Goal: Task Accomplishment & Management: Complete application form

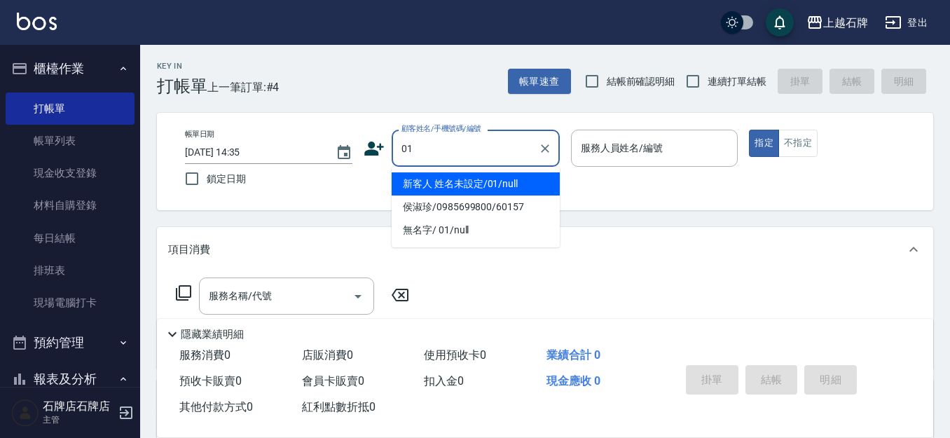
type input "01"
type input "6"
type input "新客人 姓名未設定/01/null"
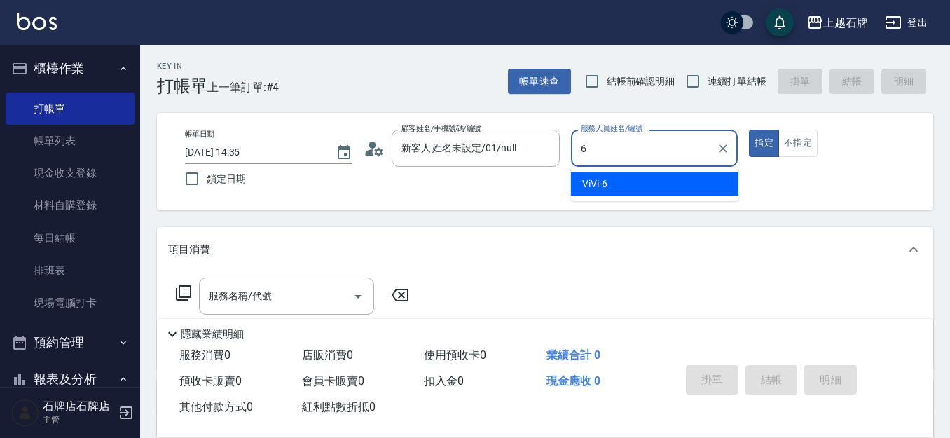
type input "ViVi-6"
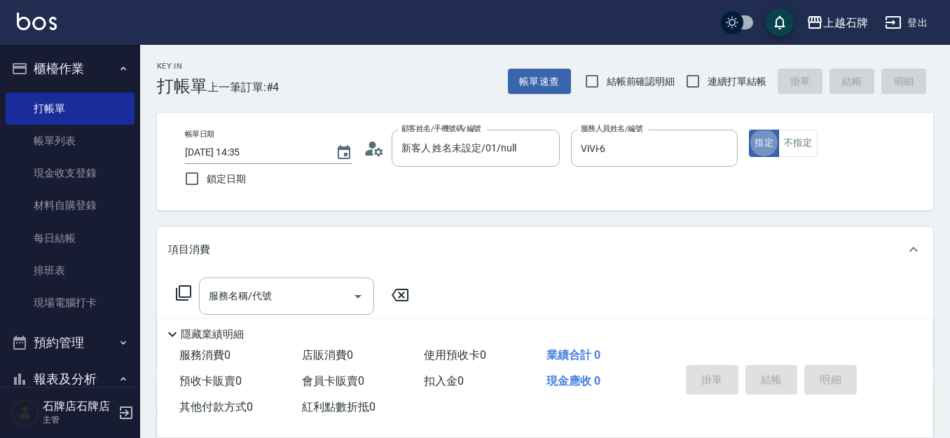
type button "true"
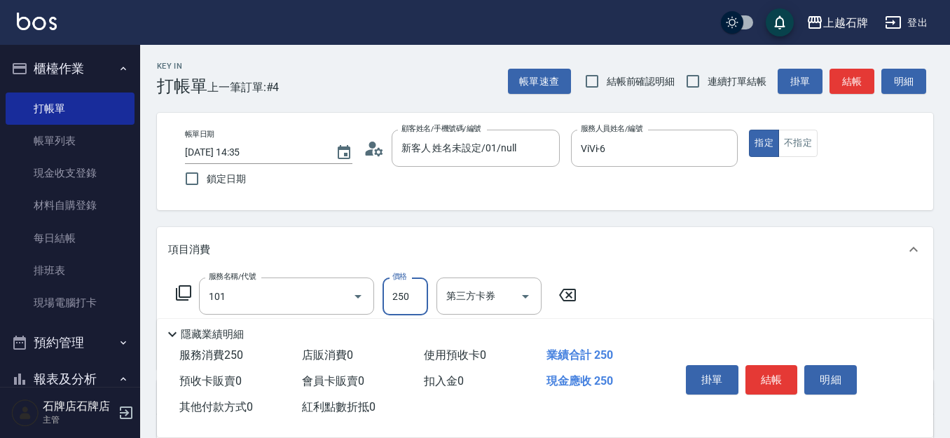
type input "洗髮(101)"
type input "200"
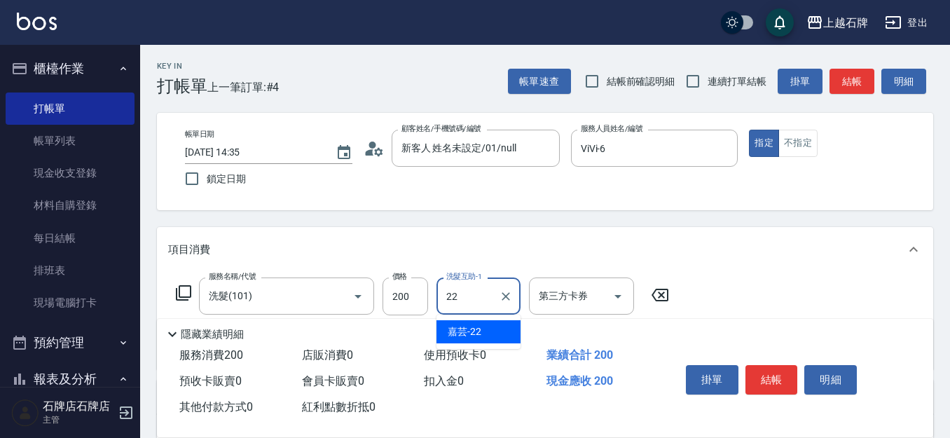
type input "嘉芸-22"
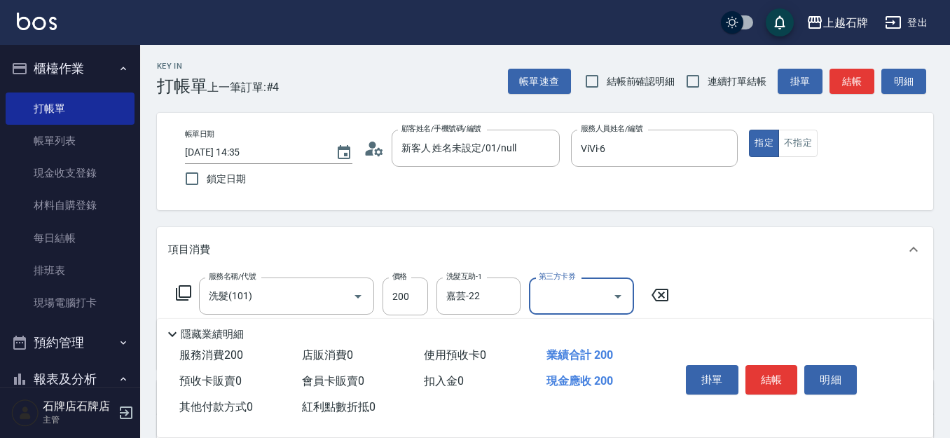
click at [865, 85] on button "結帳" at bounding box center [852, 82] width 45 height 26
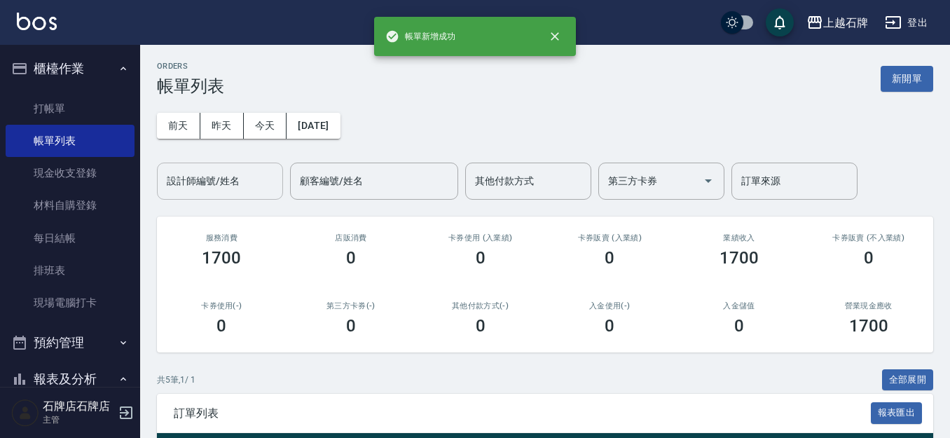
click at [241, 173] on input "設計師編號/姓名" at bounding box center [220, 181] width 114 height 25
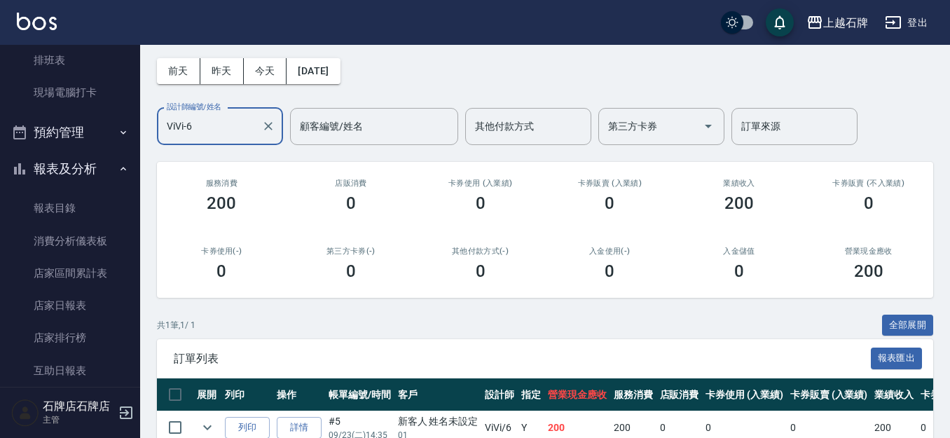
scroll to position [128, 0]
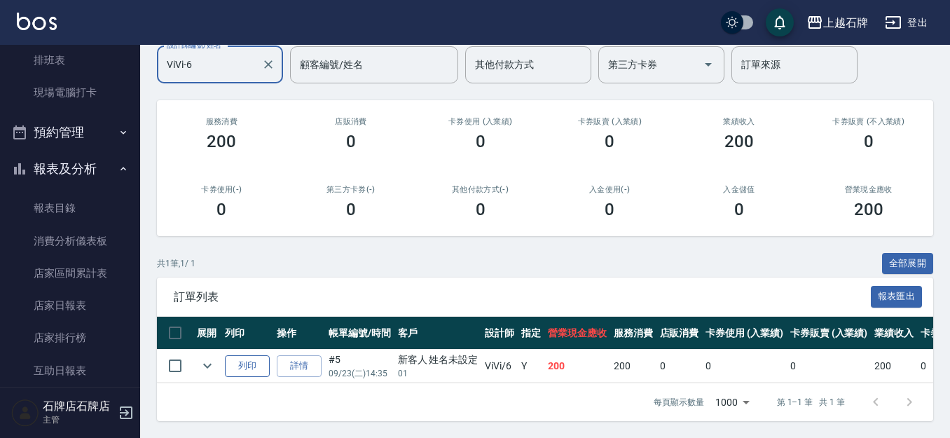
type input "ViVi-6"
click at [245, 355] on button "列印" at bounding box center [247, 366] width 45 height 22
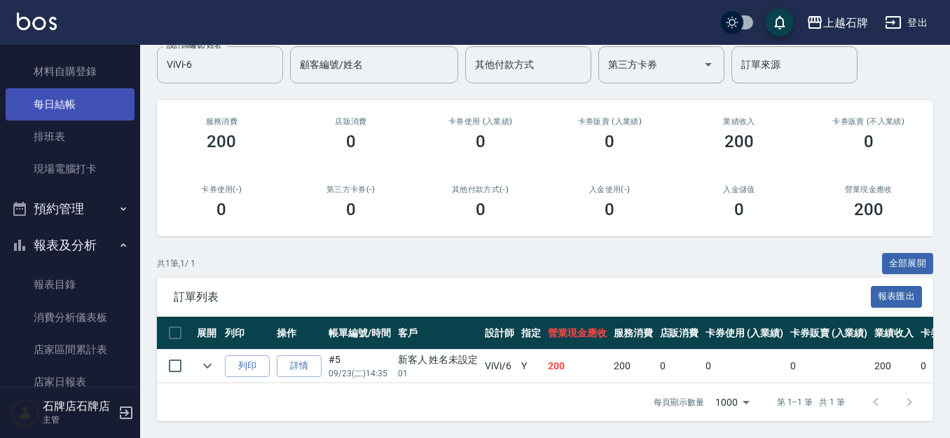
scroll to position [0, 0]
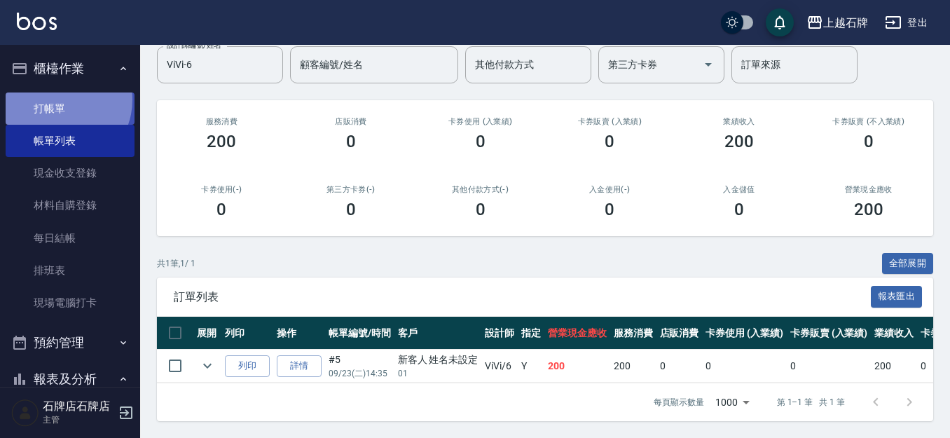
click at [60, 99] on link "打帳單" at bounding box center [70, 108] width 129 height 32
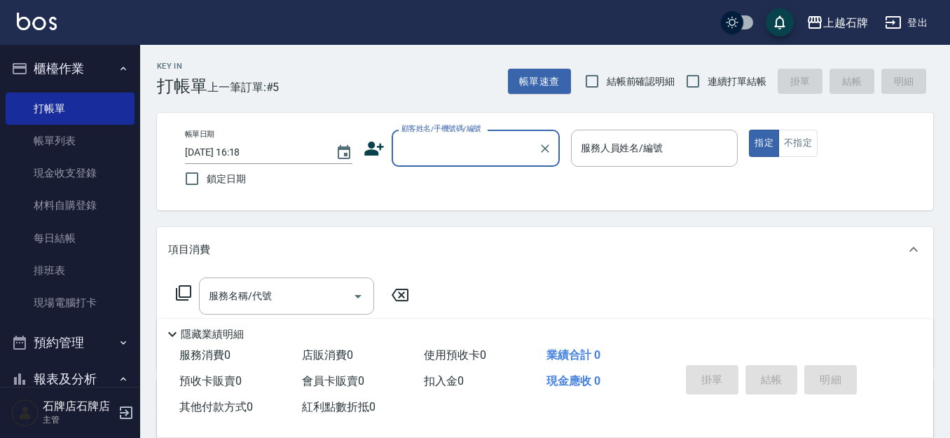
click at [448, 157] on input "顧客姓名/手機號碼/編號" at bounding box center [465, 148] width 135 height 25
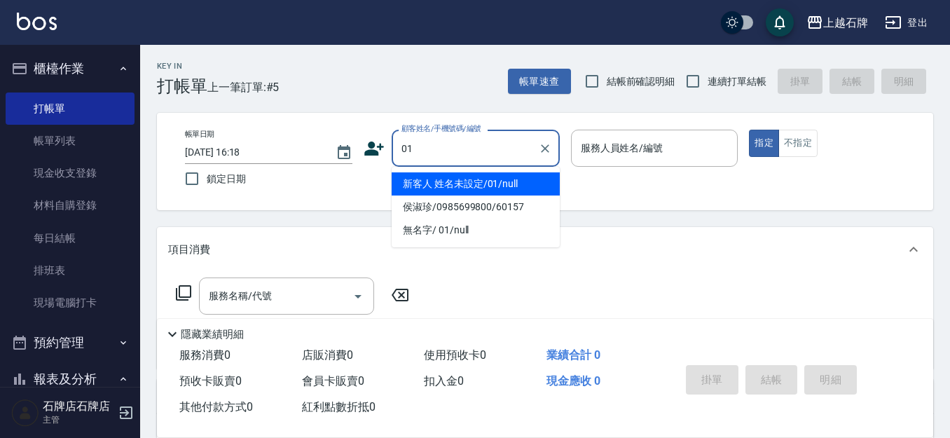
type input "新客人 姓名未設定/01/null"
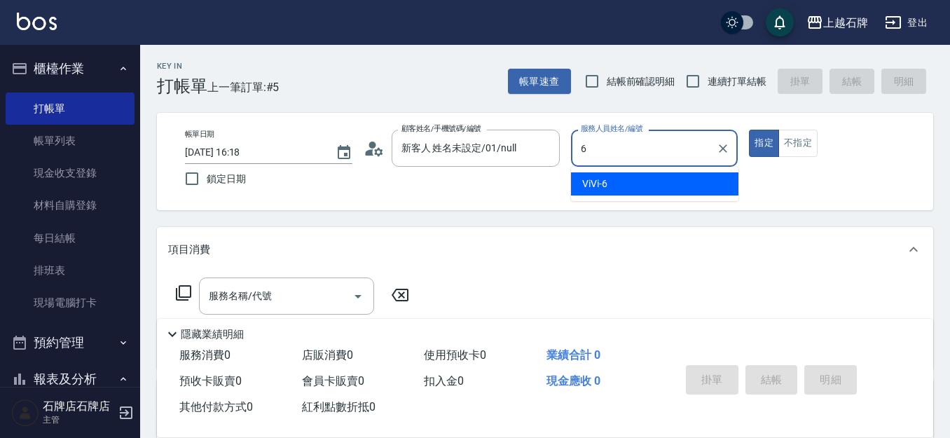
type input "ViVi-6"
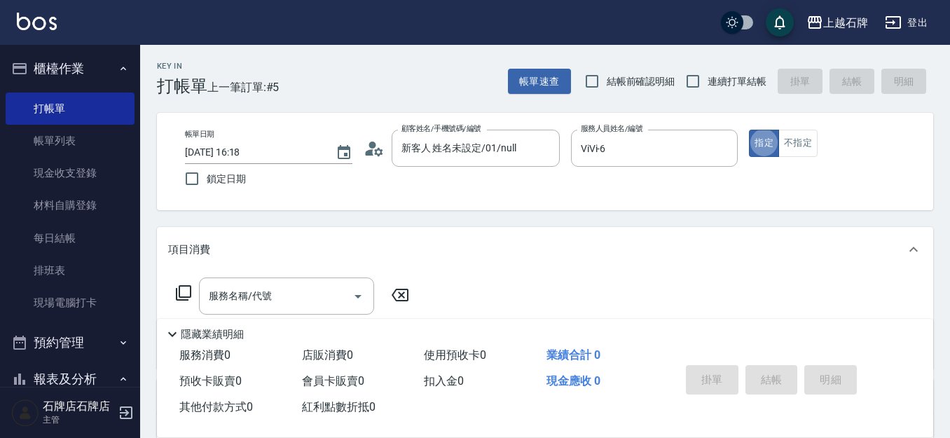
type button "true"
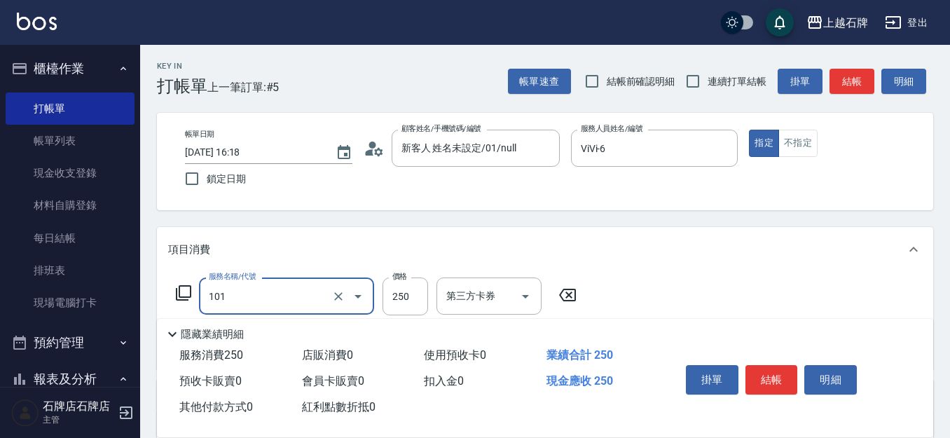
type input "洗髮(101)"
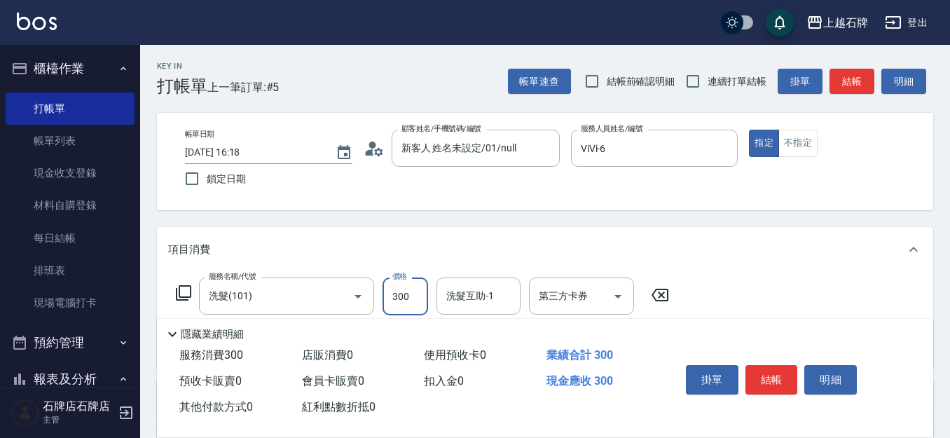
type input "300"
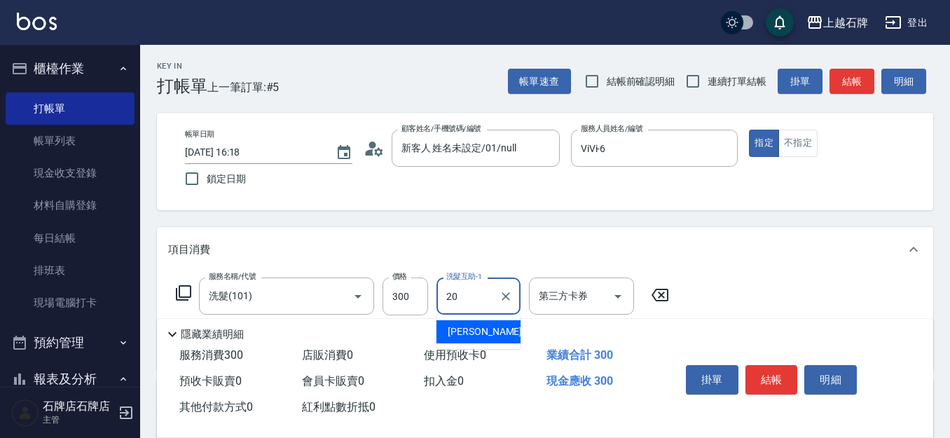
type input "[PERSON_NAME]-20"
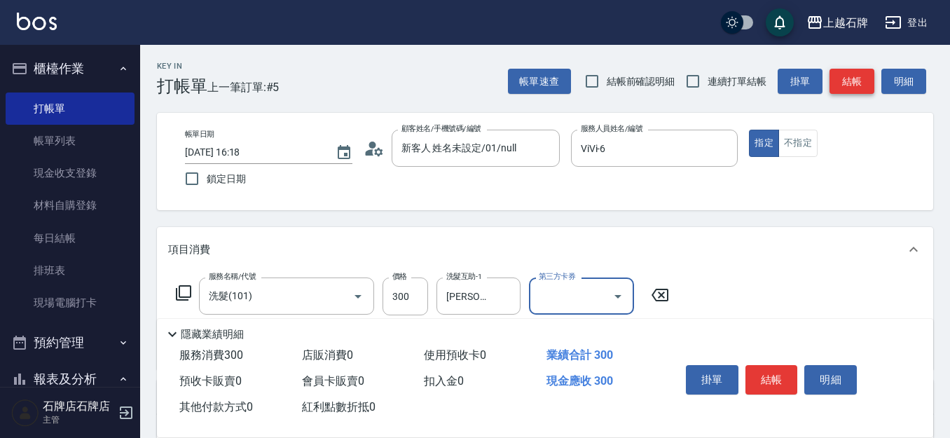
drag, startPoint x: 831, startPoint y: 72, endPoint x: 841, endPoint y: 75, distance: 10.2
click at [832, 72] on button "結帳" at bounding box center [852, 82] width 45 height 26
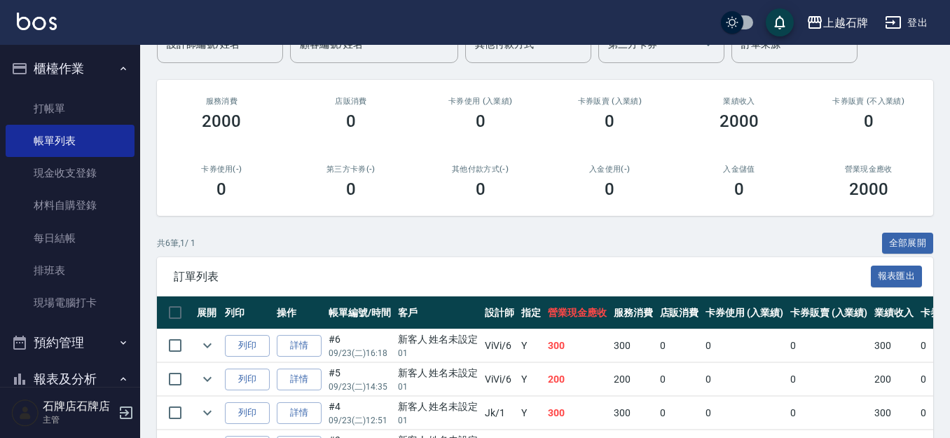
scroll to position [140, 0]
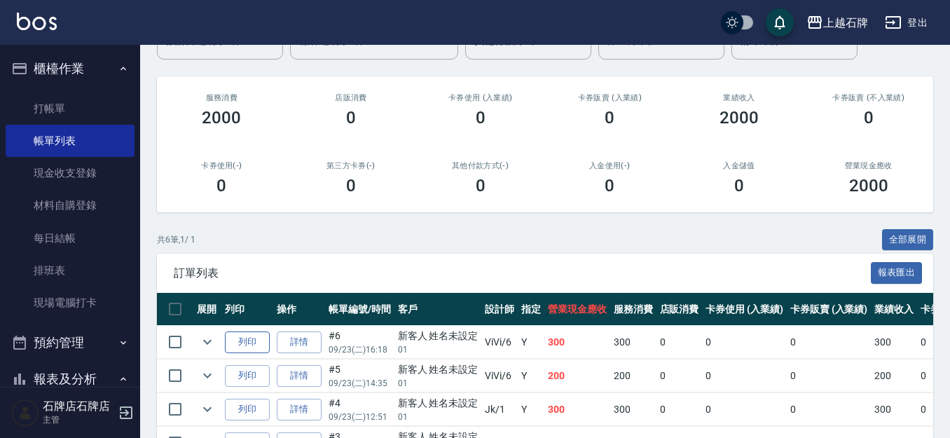
click at [247, 340] on button "列印" at bounding box center [247, 342] width 45 height 22
click at [72, 105] on link "打帳單" at bounding box center [70, 108] width 129 height 32
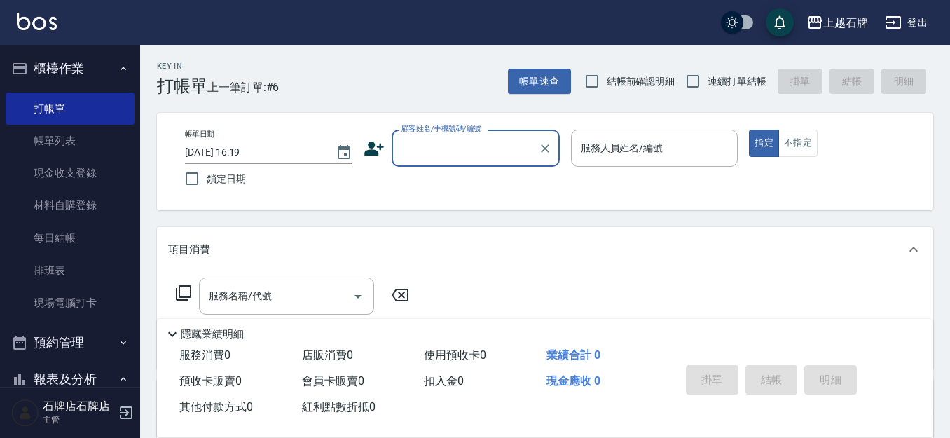
click at [372, 144] on icon at bounding box center [374, 149] width 20 height 14
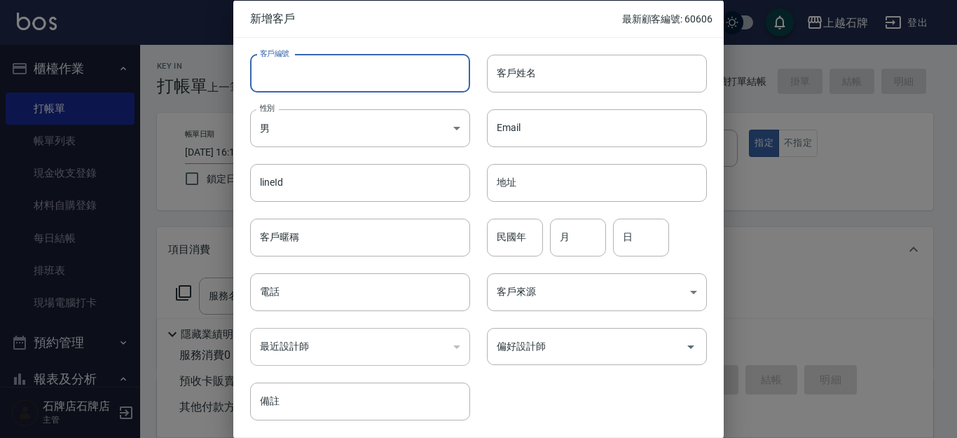
click at [396, 74] on input "客戶編號" at bounding box center [360, 73] width 220 height 38
type input "60607"
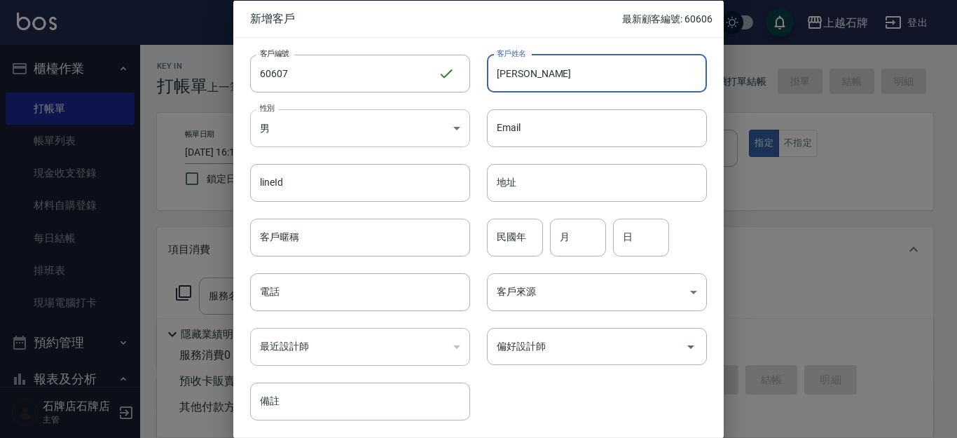
type input "[PERSON_NAME]"
click at [459, 130] on body "上越石牌 登出 櫃檯作業 打帳單 帳單列表 現金收支登錄 材料自購登錄 每日結帳 排班表 現場電腦打卡 預約管理 預約管理 單日預約紀錄 單週預約紀錄 報表及…" at bounding box center [478, 341] width 957 height 682
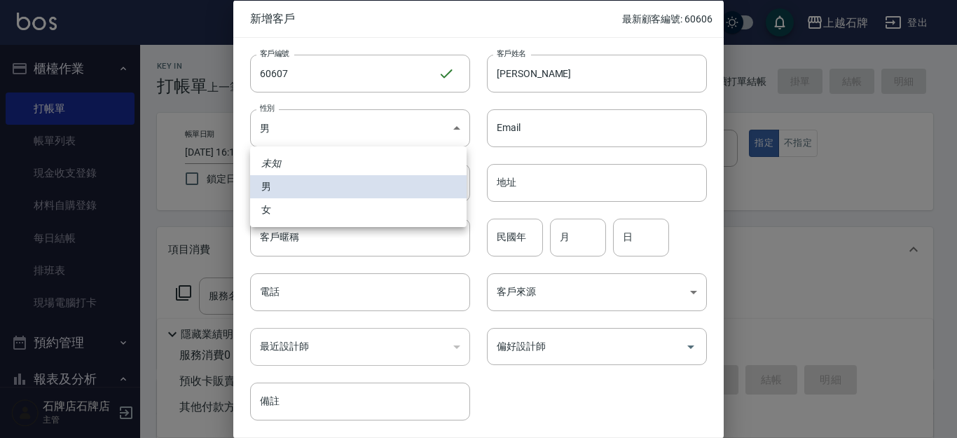
click at [448, 202] on li "女" at bounding box center [358, 209] width 217 height 23
type input "[DEMOGRAPHIC_DATA]"
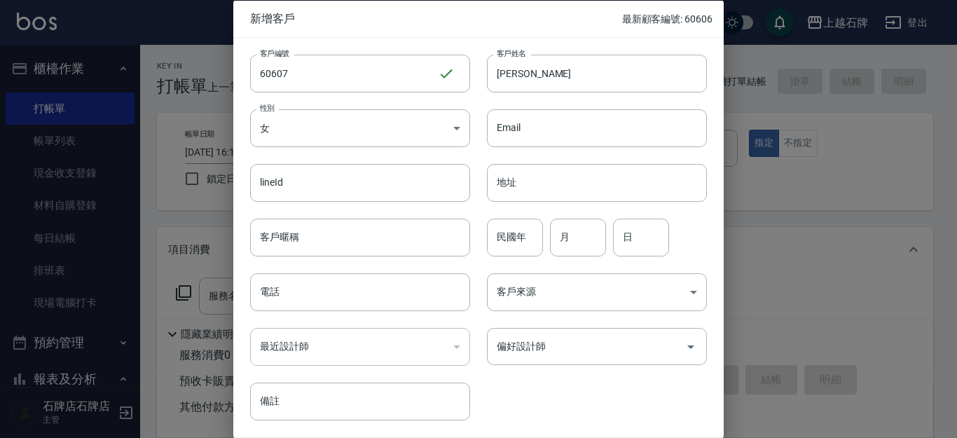
click at [505, 232] on input "民國年" at bounding box center [515, 237] width 56 height 38
type input "86"
type input "11"
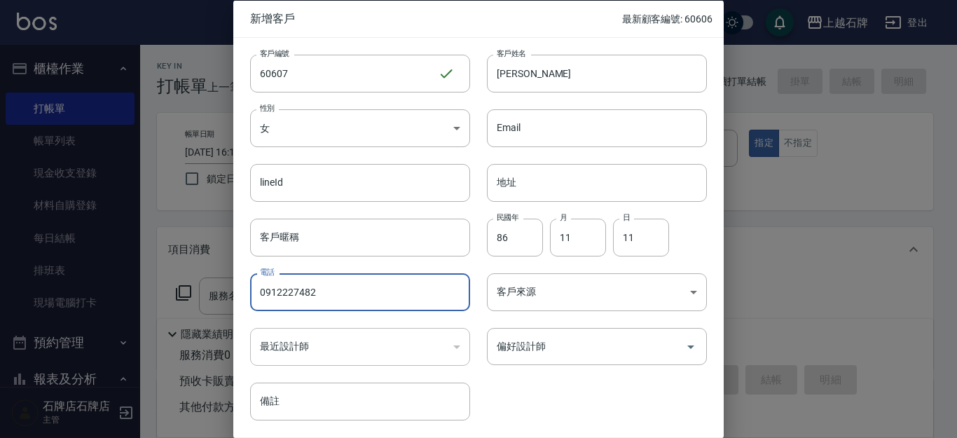
type input "0912227482"
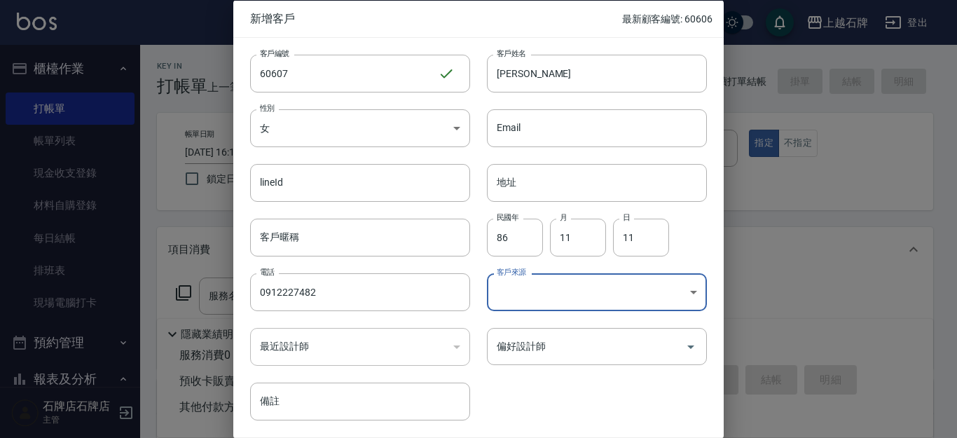
click at [683, 290] on body "上越石牌 登出 櫃檯作業 打帳單 帳單列表 現金收支登錄 材料自購登錄 每日結帳 排班表 現場電腦打卡 預約管理 預約管理 單日預約紀錄 單週預約紀錄 報表及…" at bounding box center [478, 341] width 957 height 682
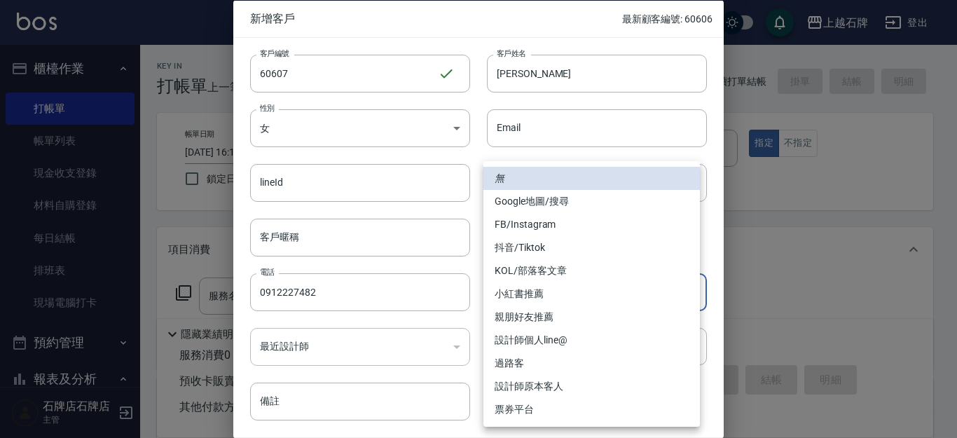
click at [558, 321] on li "親朋好友推薦" at bounding box center [591, 316] width 217 height 23
type input "親朋好友推薦"
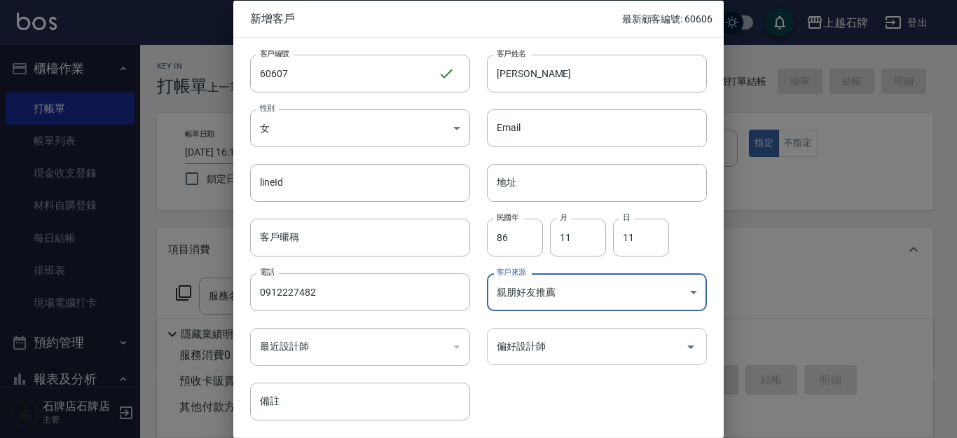
click at [619, 334] on input "偏好設計師" at bounding box center [586, 346] width 186 height 25
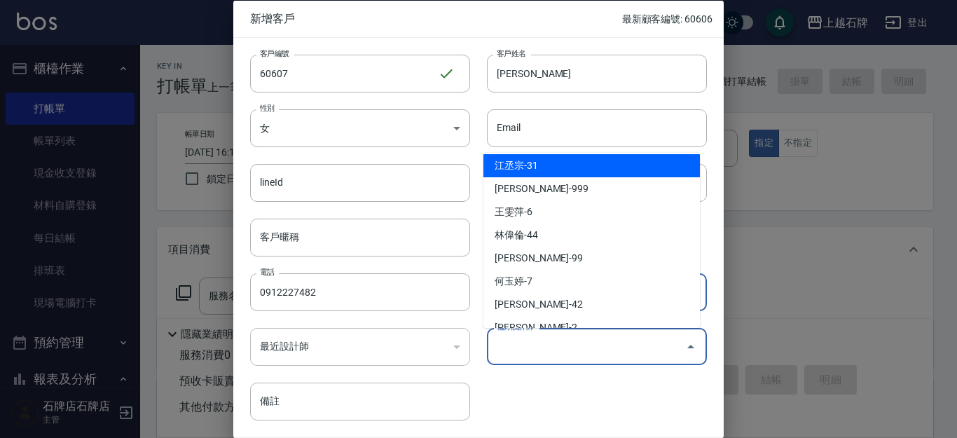
scroll to position [280, 0]
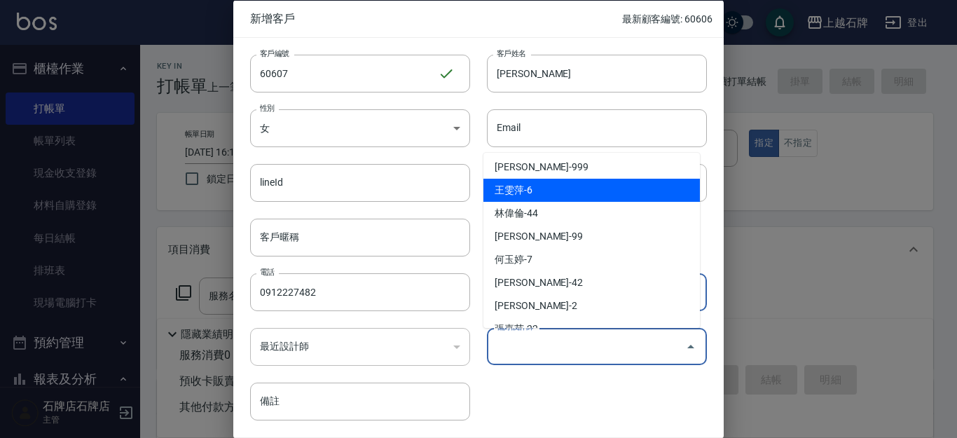
click at [537, 189] on li "王雯萍-6" at bounding box center [591, 190] width 217 height 23
type input "王雯萍"
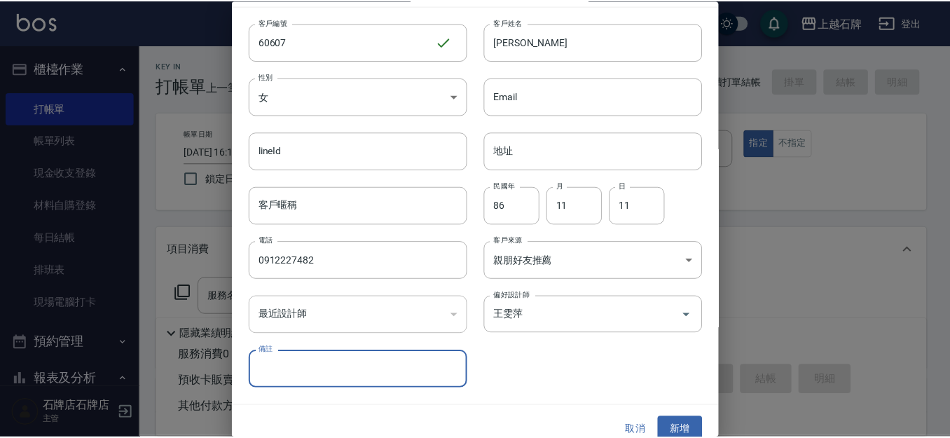
scroll to position [48, 0]
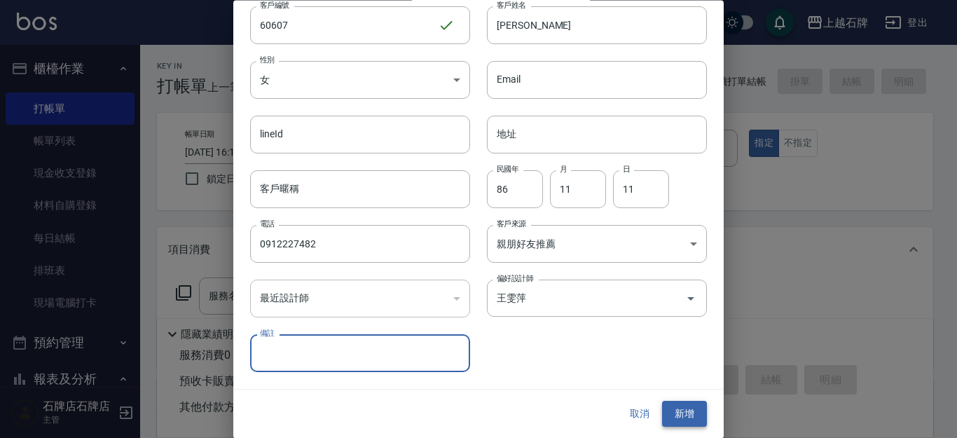
click at [684, 417] on button "新增" at bounding box center [684, 414] width 45 height 26
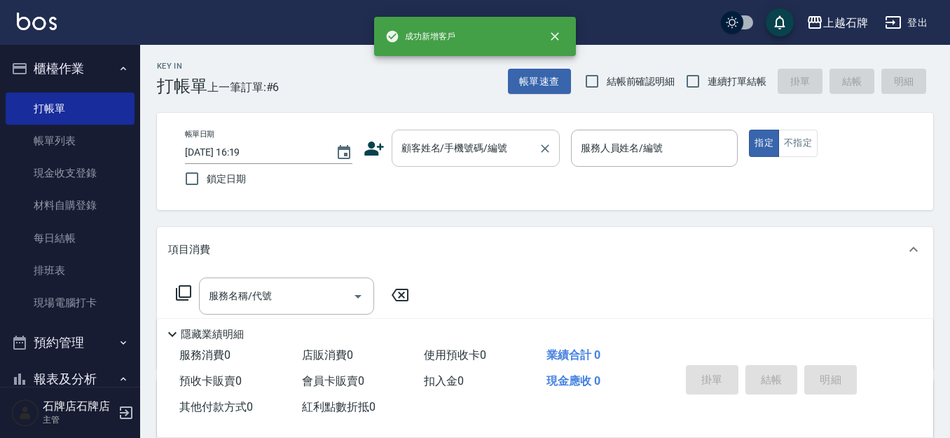
click at [446, 150] on input "顧客姓名/手機號碼/編號" at bounding box center [465, 148] width 135 height 25
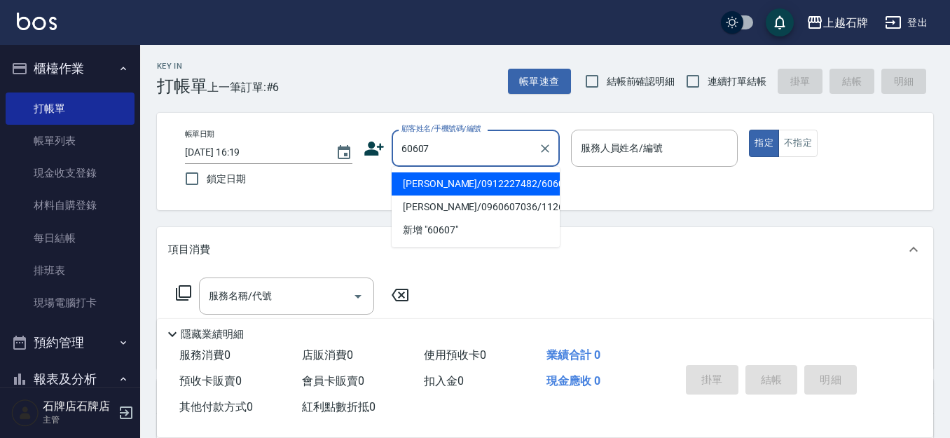
click at [467, 181] on li "[PERSON_NAME]/0912227482/60607" at bounding box center [476, 183] width 168 height 23
type input "[PERSON_NAME]/0912227482/60607"
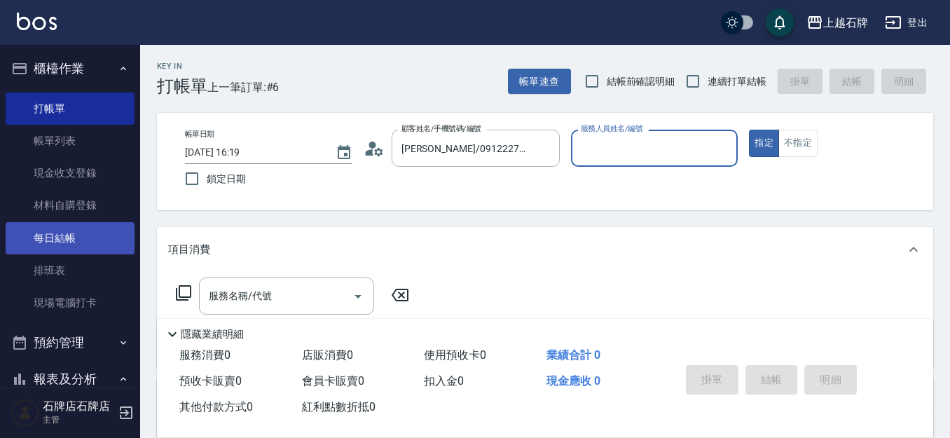
type input "ViVi-6"
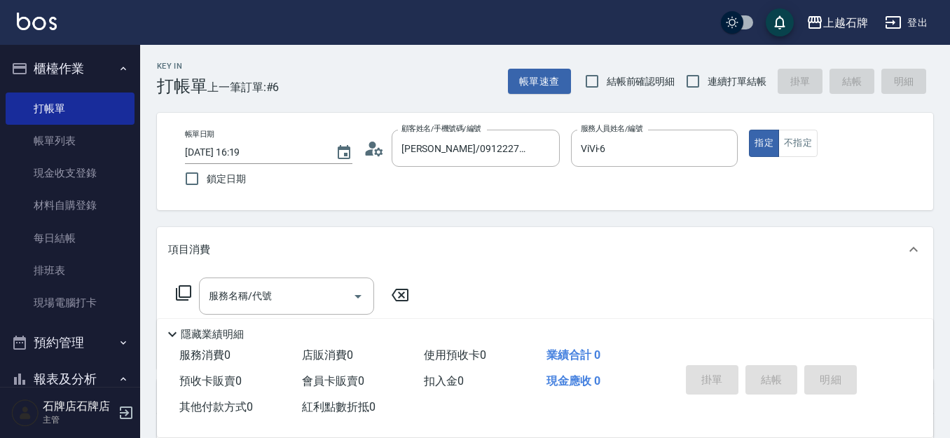
click at [186, 291] on icon at bounding box center [183, 292] width 17 height 17
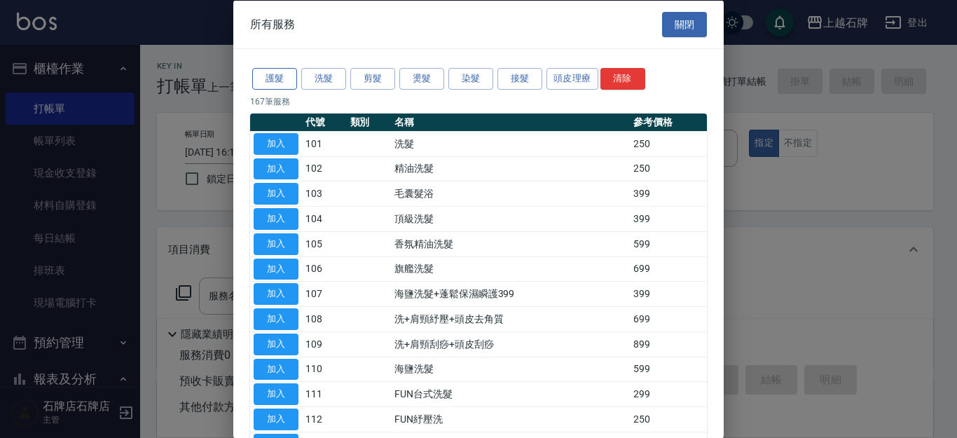
click at [273, 72] on button "護髮" at bounding box center [274, 79] width 45 height 22
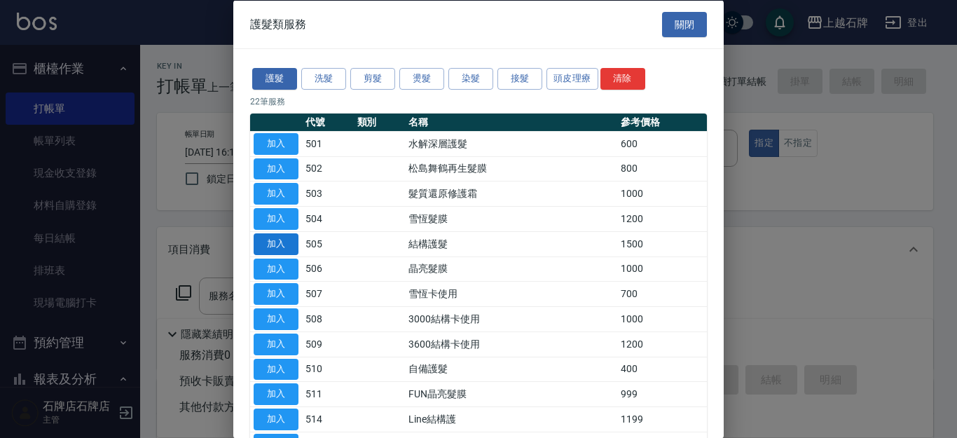
click at [256, 241] on button "加入" at bounding box center [276, 244] width 45 height 22
type input "結構護髮(505)"
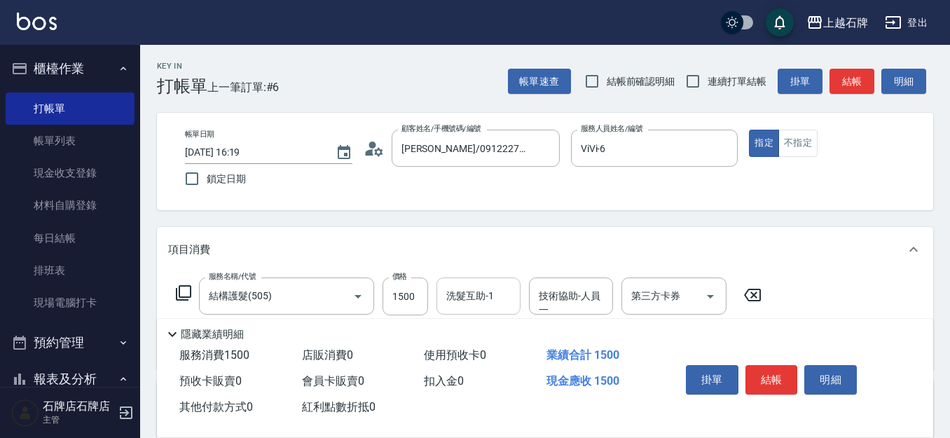
click at [475, 301] on input "洗髮互助-1" at bounding box center [478, 296] width 71 height 25
click at [482, 297] on input "[PERSON_NAME]-20" at bounding box center [468, 296] width 50 height 25
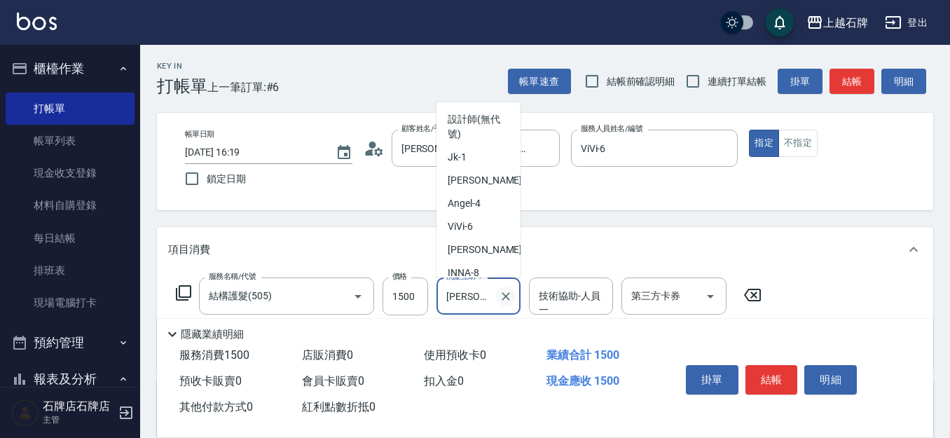
scroll to position [30, 0]
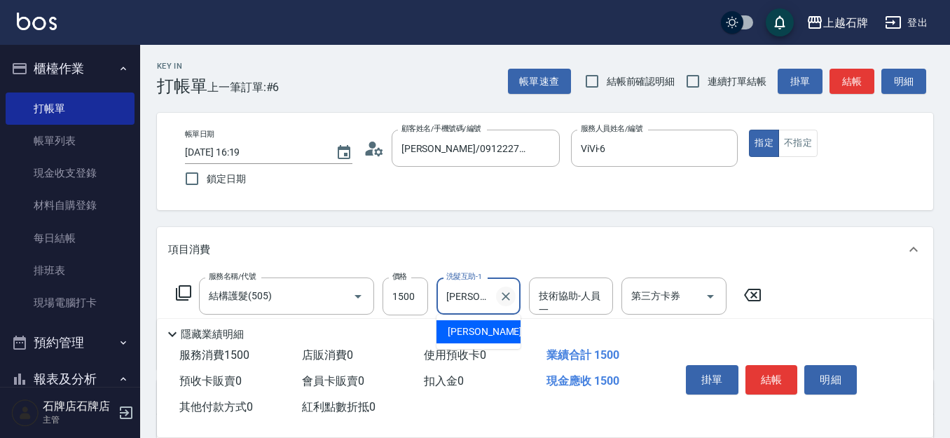
type input "彥"
type input "嘉芸-22"
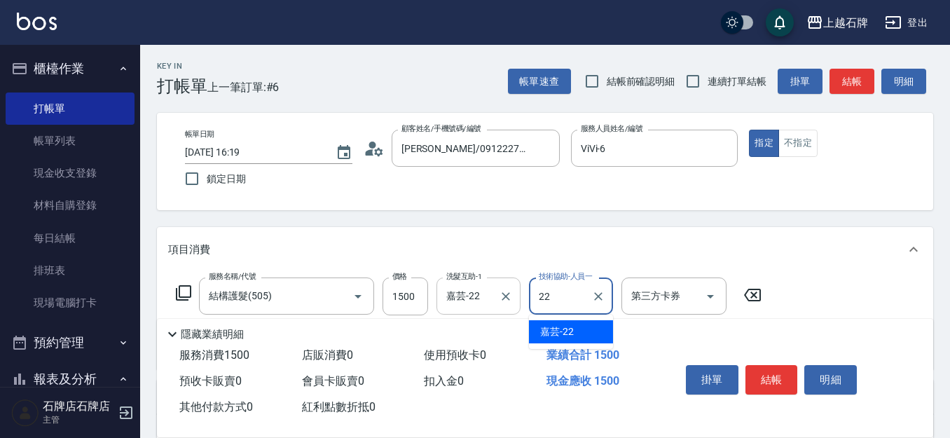
type input "嘉芸-22"
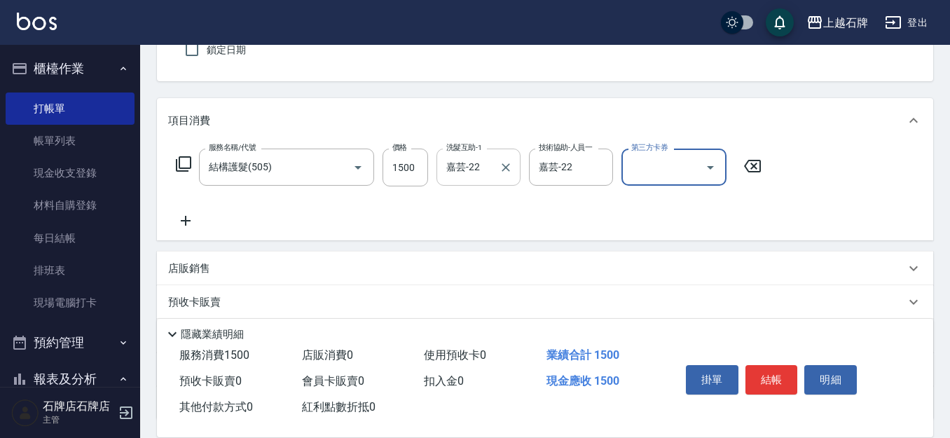
scroll to position [140, 0]
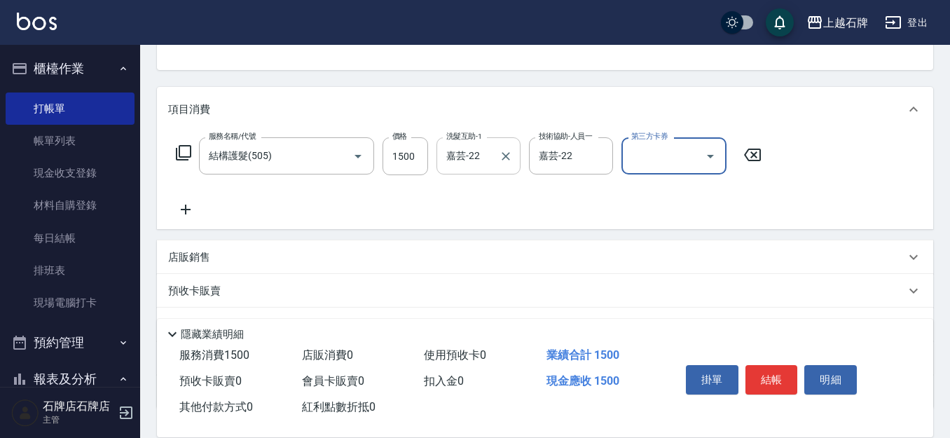
click at [180, 214] on icon at bounding box center [185, 209] width 35 height 17
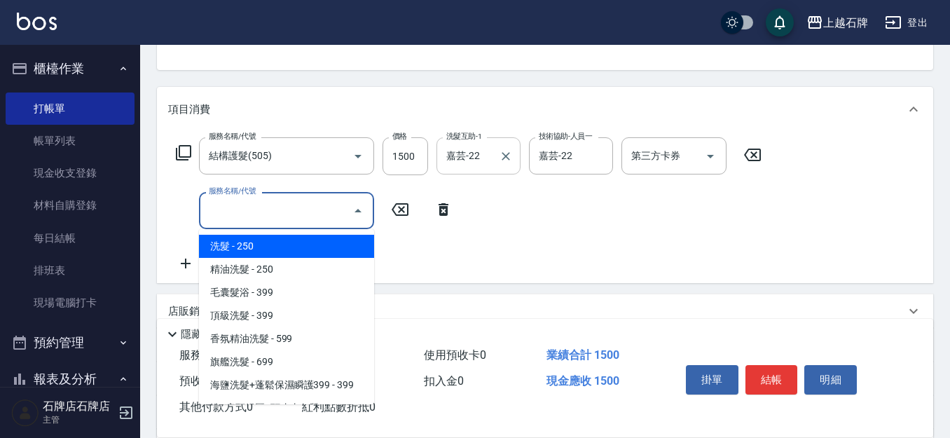
click at [214, 212] on input "服務名稱/代號" at bounding box center [276, 210] width 142 height 25
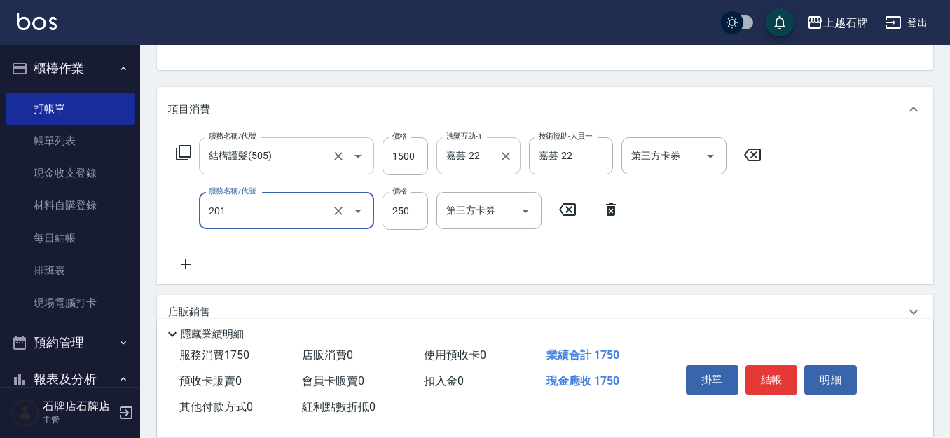
type input "B級單剪(201)"
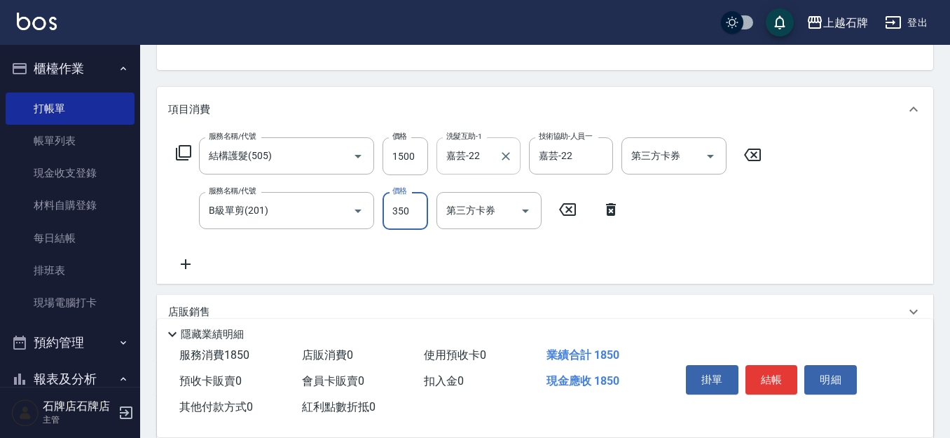
type input "350"
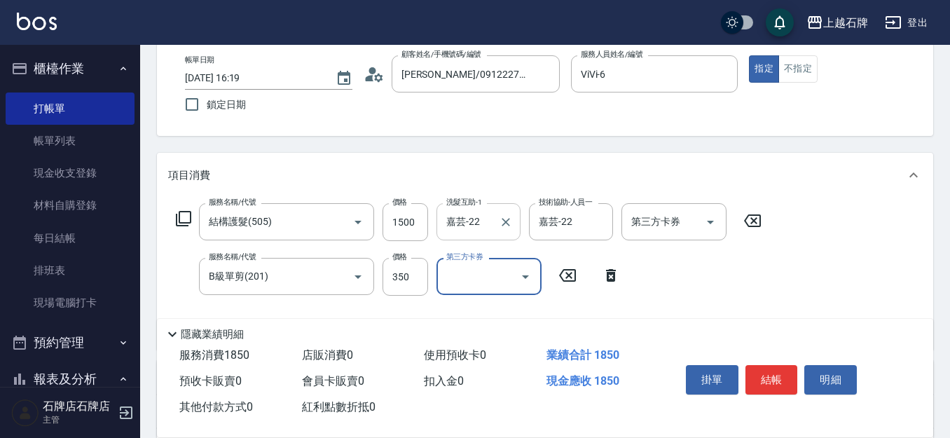
scroll to position [0, 0]
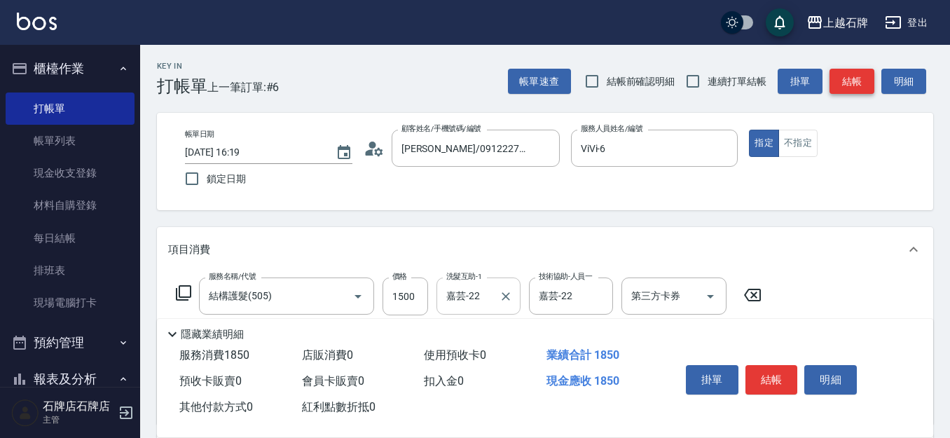
click at [864, 77] on button "結帳" at bounding box center [852, 82] width 45 height 26
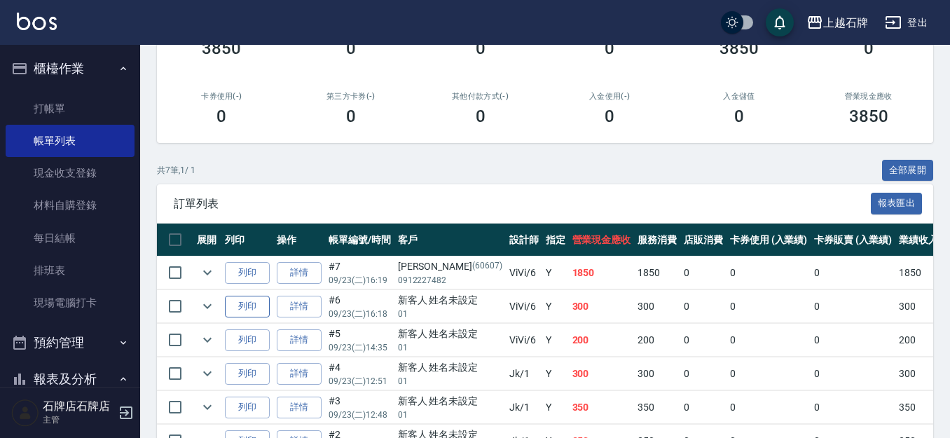
scroll to position [210, 0]
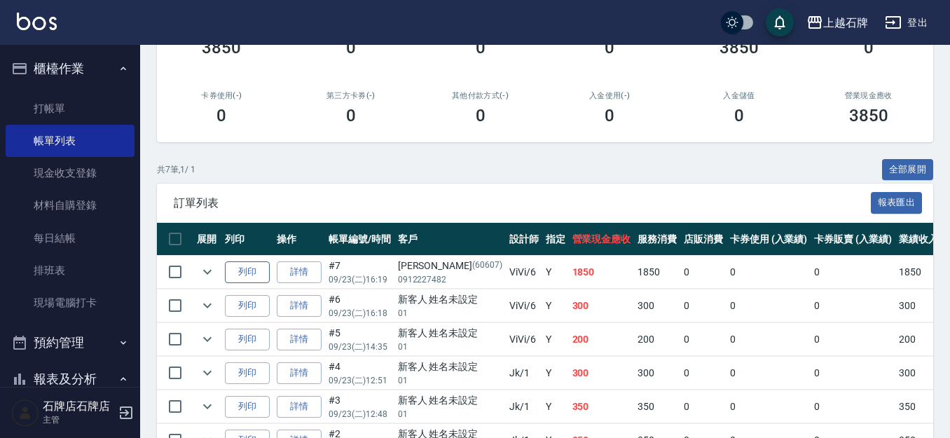
click at [245, 269] on button "列印" at bounding box center [247, 272] width 45 height 22
